Goal: Information Seeking & Learning: Learn about a topic

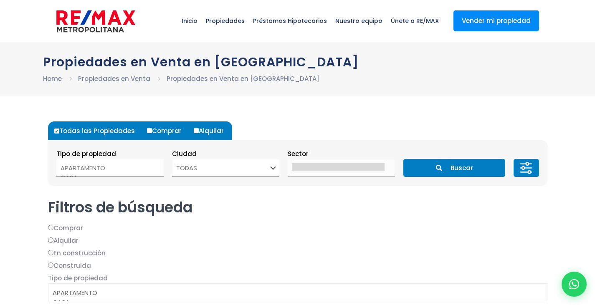
select select
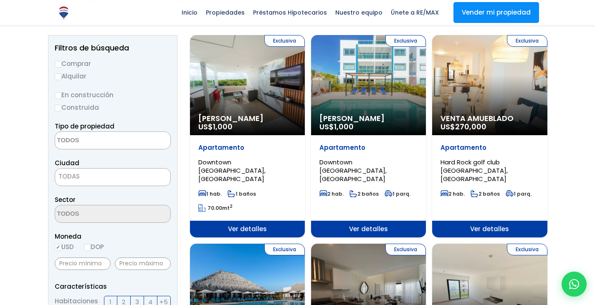
scroll to position [78, 0]
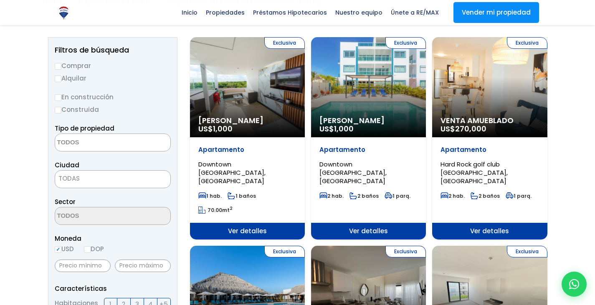
click at [305, 90] on div "Exclusiva [PERSON_NAME] US$ 1,000" at bounding box center [247, 87] width 115 height 100
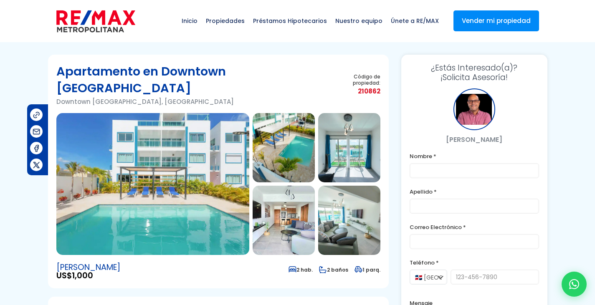
click at [154, 214] on img at bounding box center [152, 184] width 193 height 142
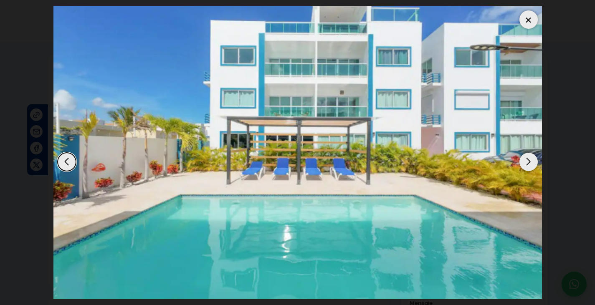
click at [531, 160] on div "Next slide" at bounding box center [529, 162] width 18 height 18
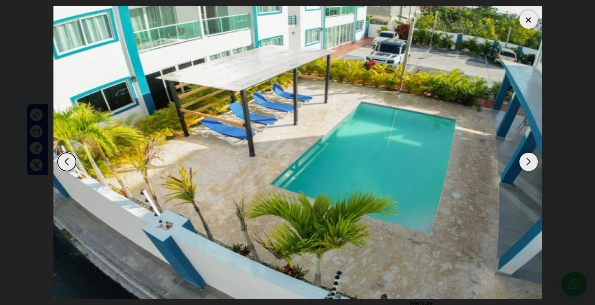
click at [531, 160] on div "Next slide" at bounding box center [529, 162] width 18 height 18
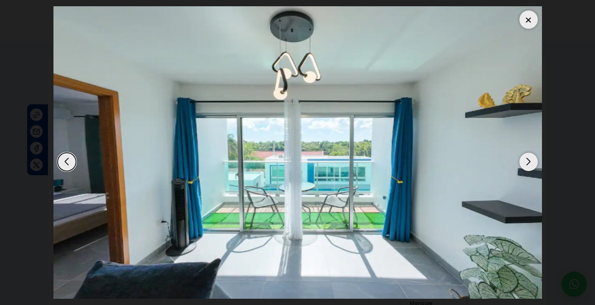
click at [531, 160] on div "Next slide" at bounding box center [529, 162] width 18 height 18
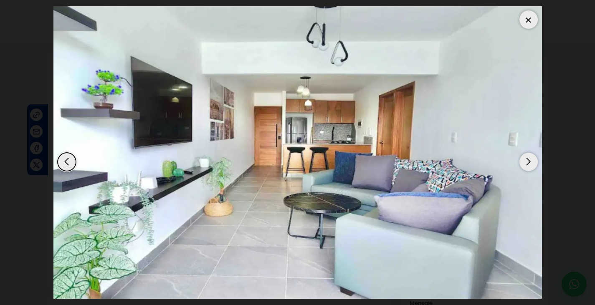
click at [531, 160] on div "Next slide" at bounding box center [529, 162] width 18 height 18
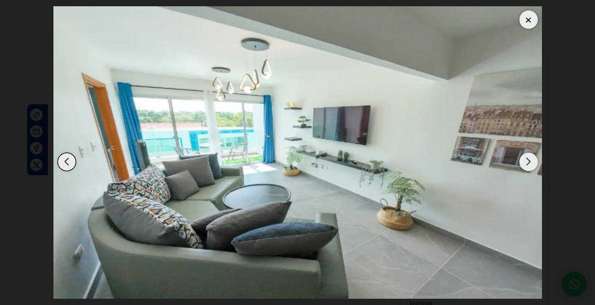
click at [531, 160] on div "Next slide" at bounding box center [529, 162] width 18 height 18
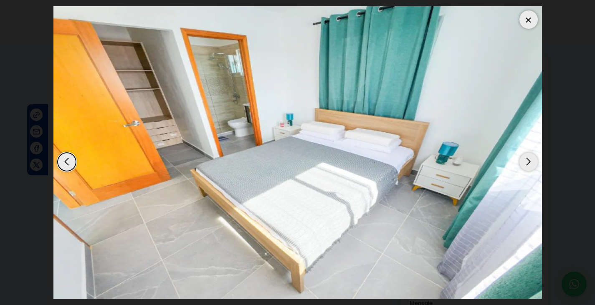
click at [531, 160] on div "Next slide" at bounding box center [529, 162] width 18 height 18
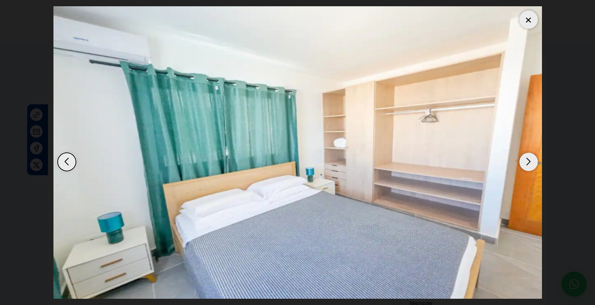
click at [531, 160] on div "Next slide" at bounding box center [529, 162] width 18 height 18
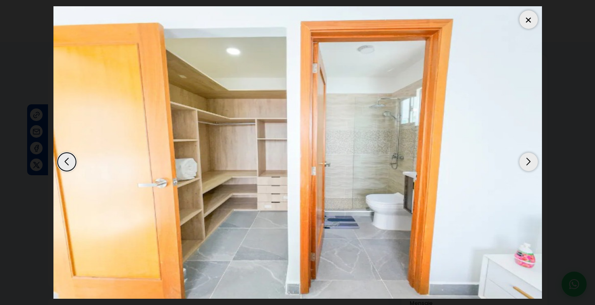
click at [531, 160] on div "Next slide" at bounding box center [529, 162] width 18 height 18
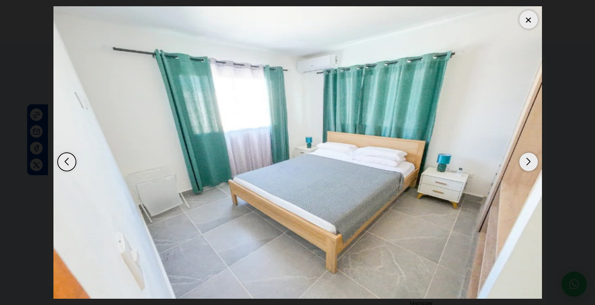
click at [531, 160] on div "Next slide" at bounding box center [529, 162] width 18 height 18
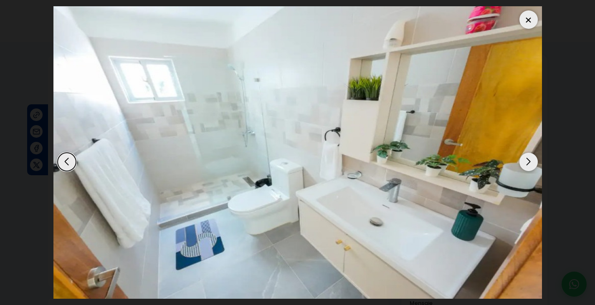
click at [531, 160] on div "Next slide" at bounding box center [529, 162] width 18 height 18
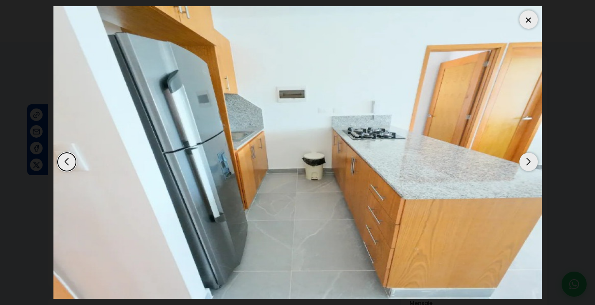
click at [531, 160] on div "Next slide" at bounding box center [529, 162] width 18 height 18
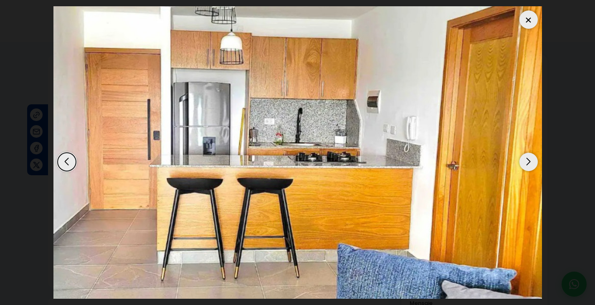
click at [531, 160] on div "Next slide" at bounding box center [529, 162] width 18 height 18
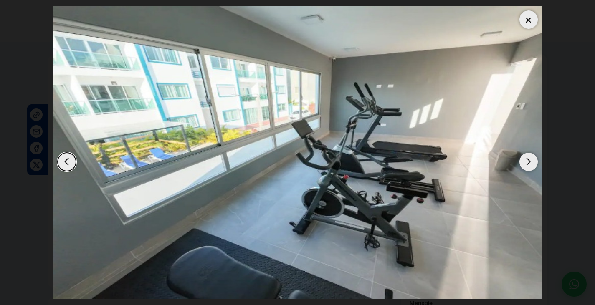
click at [531, 160] on div "Next slide" at bounding box center [529, 162] width 18 height 18
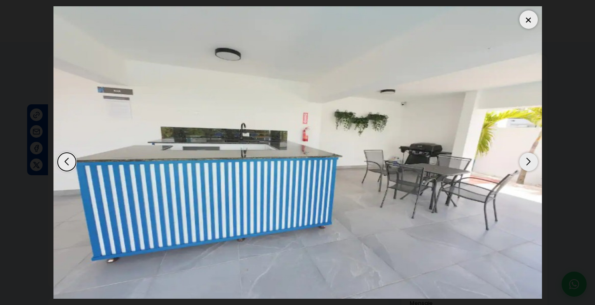
click at [531, 160] on div "Next slide" at bounding box center [529, 162] width 18 height 18
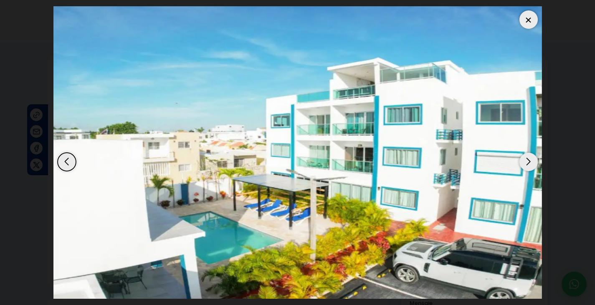
click at [531, 160] on div "Next slide" at bounding box center [529, 162] width 18 height 18
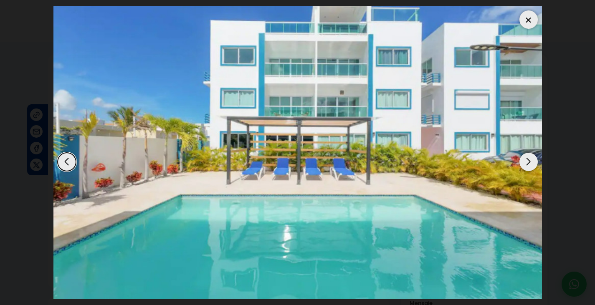
click at [531, 160] on div "Next slide" at bounding box center [529, 162] width 18 height 18
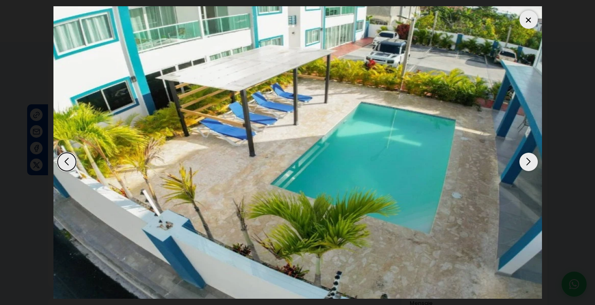
click at [531, 160] on div "Next slide" at bounding box center [529, 162] width 18 height 18
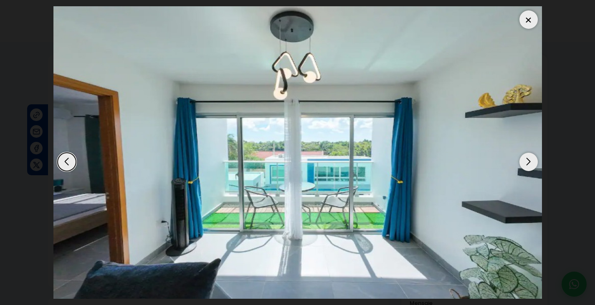
click at [531, 160] on div "Next slide" at bounding box center [529, 162] width 18 height 18
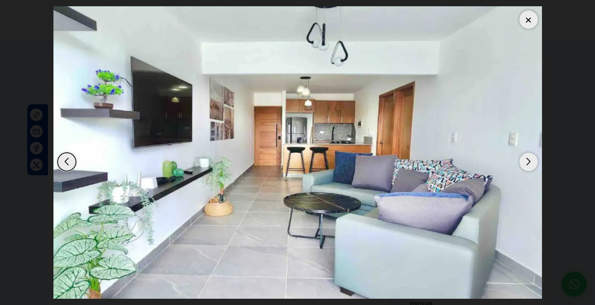
click at [531, 160] on div "Next slide" at bounding box center [529, 162] width 18 height 18
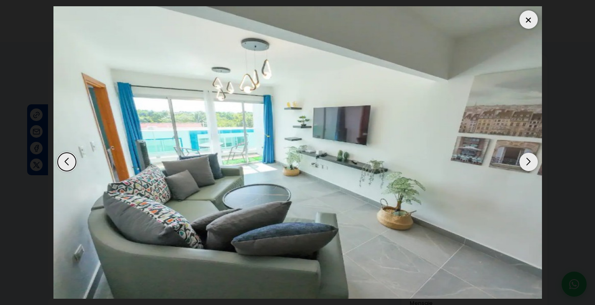
click at [531, 160] on div "Next slide" at bounding box center [529, 162] width 18 height 18
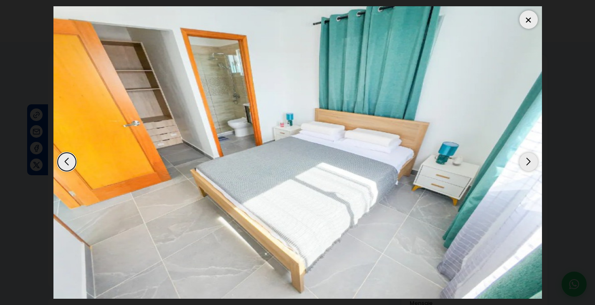
click at [525, 18] on div at bounding box center [529, 19] width 18 height 18
